Goal: Transaction & Acquisition: Purchase product/service

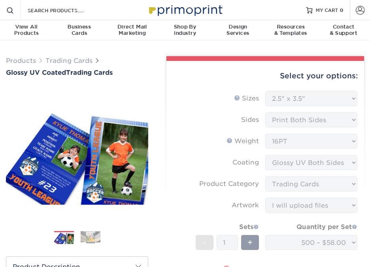
select select "2.50x3.50"
select select "c2f9bce9-36c2-409d-b101-c29d9d031e18"
select select "upload"
select select "500 – $58.00"
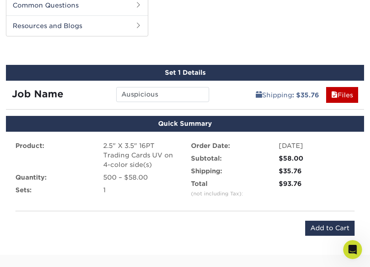
click at [235, 218] on div "Product: 2.5" X 3.5" 16PT Trading Cards UV on 4-color side(s) Quantity: 500 – $…" at bounding box center [185, 188] width 358 height 113
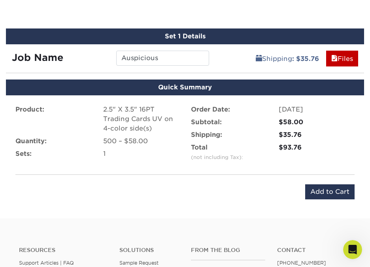
scroll to position [494, 0]
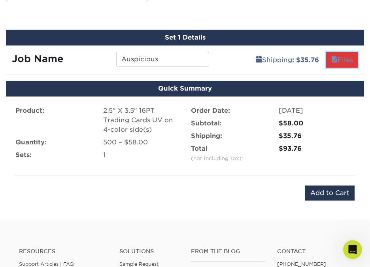
click at [342, 59] on link "Files" at bounding box center [342, 60] width 32 height 16
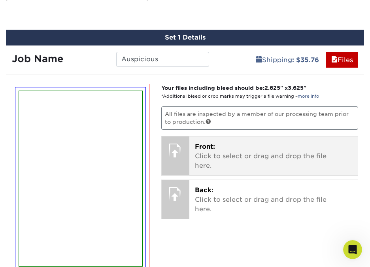
click at [228, 154] on p "Front: Click to select or drag and drop the file here." at bounding box center [274, 156] width 158 height 28
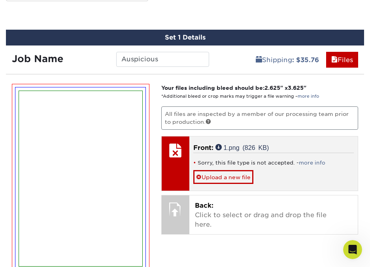
click at [314, 159] on li "Sorry, this file type is not accepted. - more info" at bounding box center [273, 162] width 161 height 7
click at [304, 161] on link "more info" at bounding box center [312, 163] width 26 height 6
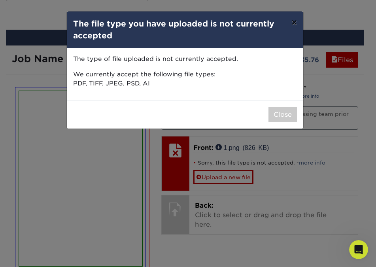
click at [291, 21] on button "×" at bounding box center [294, 22] width 18 height 22
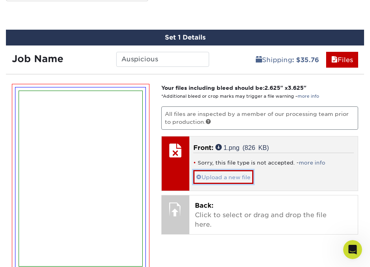
click at [227, 176] on link "Upload a new file" at bounding box center [223, 177] width 60 height 14
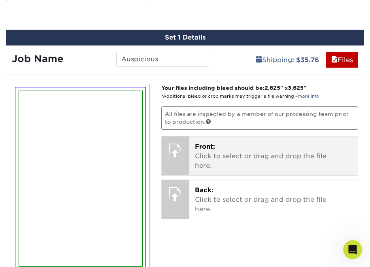
click at [217, 154] on p "Front: Click to select or drag and drop the file here." at bounding box center [274, 156] width 158 height 28
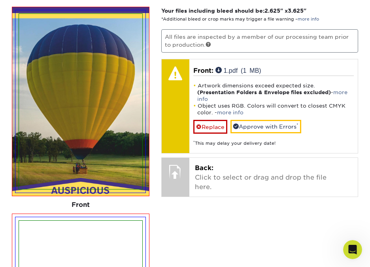
scroll to position [575, 0]
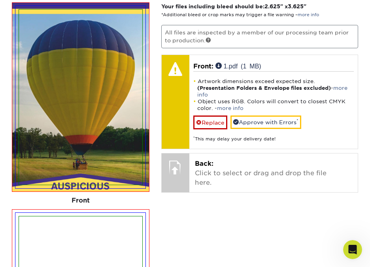
click at [97, 109] on img at bounding box center [80, 96] width 123 height 175
click at [194, 231] on div "Your files including bleed should be: 2.625 " x 3.625 " *Additional bleed or cr…" at bounding box center [259, 244] width 209 height 485
click at [139, 172] on img at bounding box center [80, 96] width 123 height 175
click at [131, 139] on img at bounding box center [80, 96] width 123 height 175
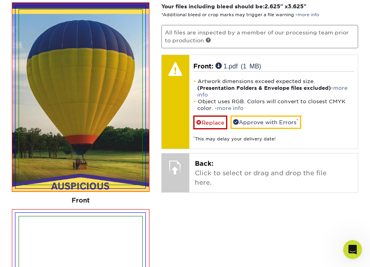
click at [131, 139] on img at bounding box center [80, 96] width 123 height 175
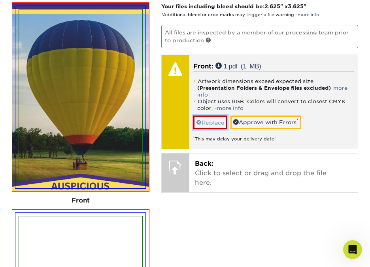
click at [217, 122] on link "Replace" at bounding box center [210, 122] width 34 height 14
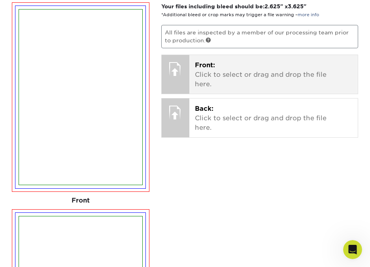
click at [204, 77] on p "Front: Click to select or drag and drop the file here." at bounding box center [274, 74] width 158 height 28
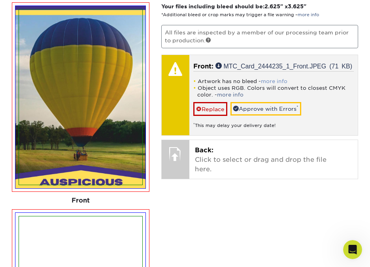
click at [278, 79] on link "more info" at bounding box center [274, 81] width 26 height 6
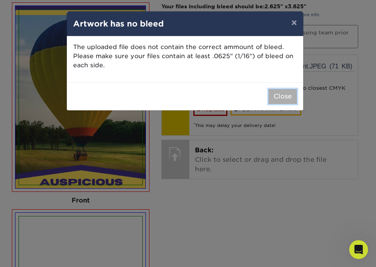
click at [280, 96] on button "Close" at bounding box center [282, 96] width 28 height 15
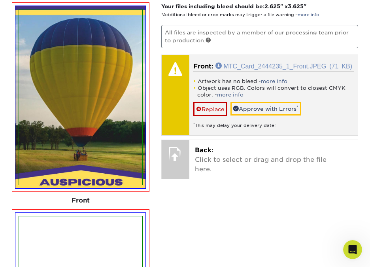
click at [257, 62] on link "MTC_Card_2444235_1_Front.JPEG (71 KB)" at bounding box center [283, 65] width 137 height 6
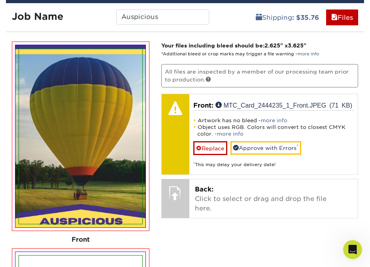
scroll to position [534, 0]
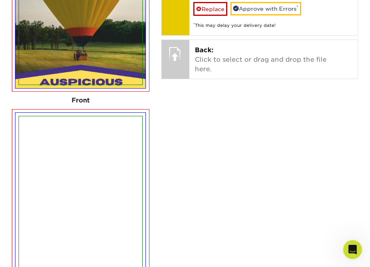
scroll to position [675, 0]
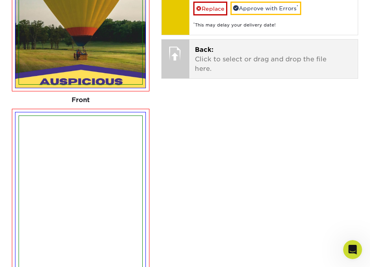
click at [180, 61] on div at bounding box center [176, 53] width 28 height 28
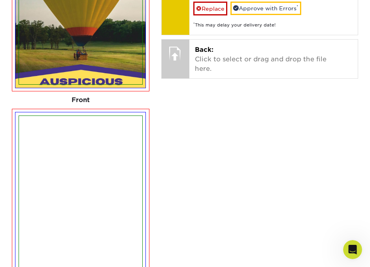
click at [225, 200] on div "Your files including bleed should be: 2.625 " x 3.625 " *Additional bleed or cr…" at bounding box center [259, 144] width 209 height 485
click at [222, 177] on div "Your files including bleed should be: 2.625 " x 3.625 " *Additional bleed or cr…" at bounding box center [259, 144] width 209 height 485
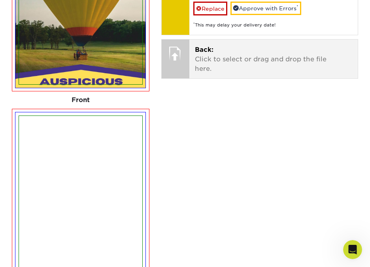
click at [178, 58] on div at bounding box center [176, 53] width 28 height 28
click at [257, 63] on p "Back: Click to select or drag and drop the file here." at bounding box center [274, 59] width 158 height 28
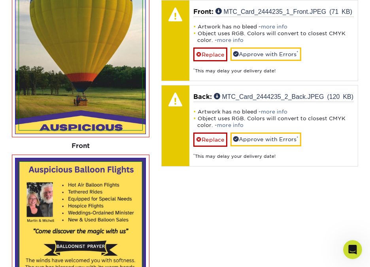
scroll to position [629, 0]
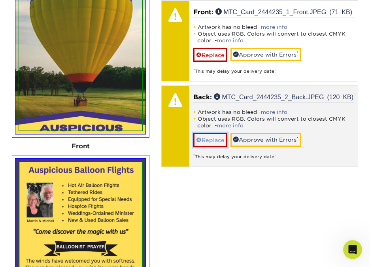
click at [209, 137] on link "Replace" at bounding box center [210, 140] width 34 height 14
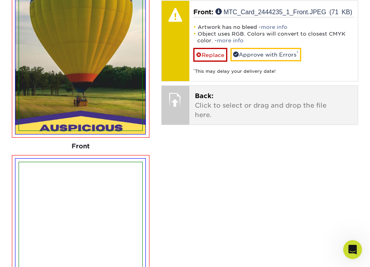
click at [246, 103] on p "Back: Click to select or drag and drop the file here." at bounding box center [274, 105] width 158 height 28
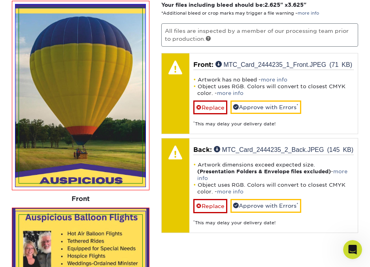
scroll to position [563, 0]
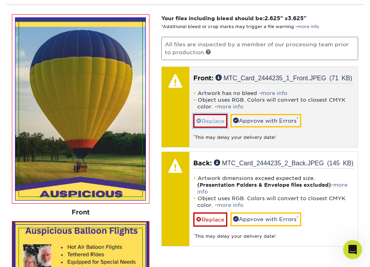
click at [209, 119] on link "Replace" at bounding box center [210, 121] width 34 height 14
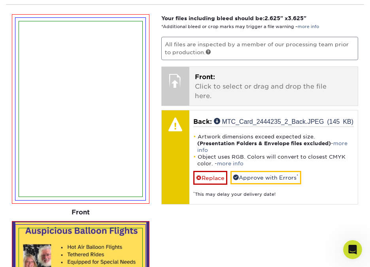
click at [237, 88] on p "Front: Click to select or drag and drop the file here." at bounding box center [274, 86] width 158 height 28
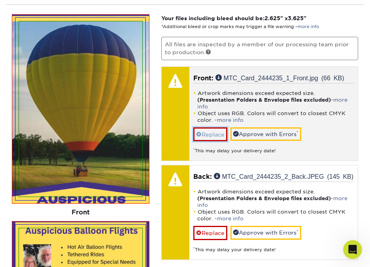
click at [215, 134] on link "Replace" at bounding box center [210, 134] width 34 height 14
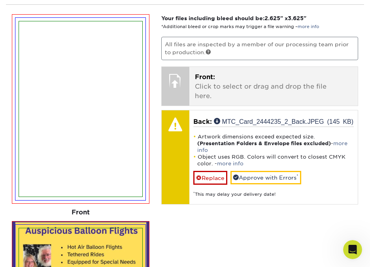
click at [227, 84] on p "Front: Click to select or drag and drop the file here." at bounding box center [274, 86] width 158 height 28
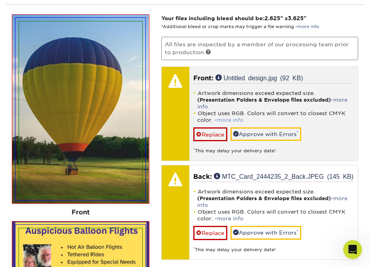
click at [229, 117] on link "more info" at bounding box center [230, 120] width 26 height 6
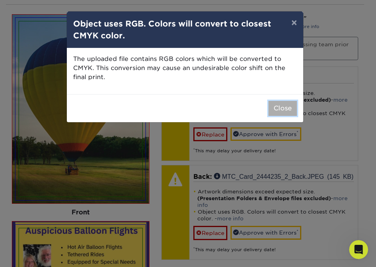
click at [273, 107] on button "Close" at bounding box center [282, 108] width 28 height 15
